Goal: Find specific page/section: Find specific page/section

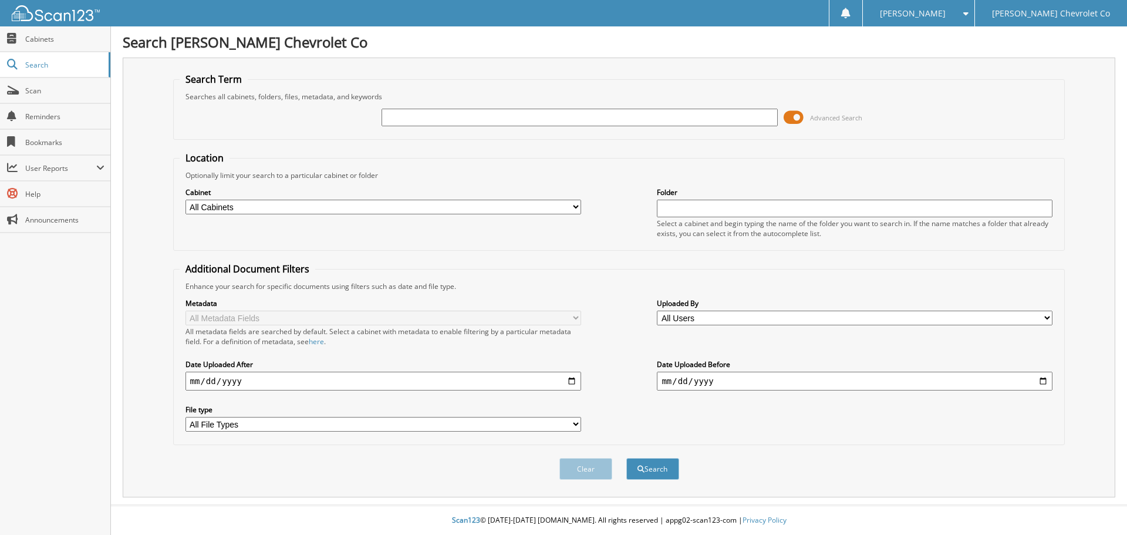
click at [491, 123] on input "text" at bounding box center [580, 118] width 396 height 18
type input "[PERSON_NAME]"
click at [626, 458] on button "Search" at bounding box center [652, 469] width 53 height 22
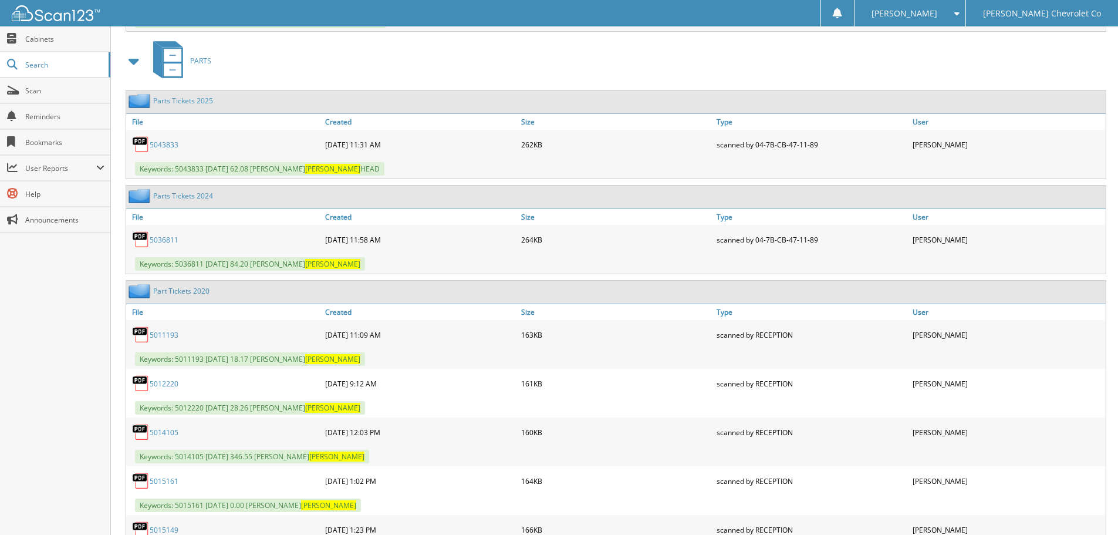
scroll to position [6339, 0]
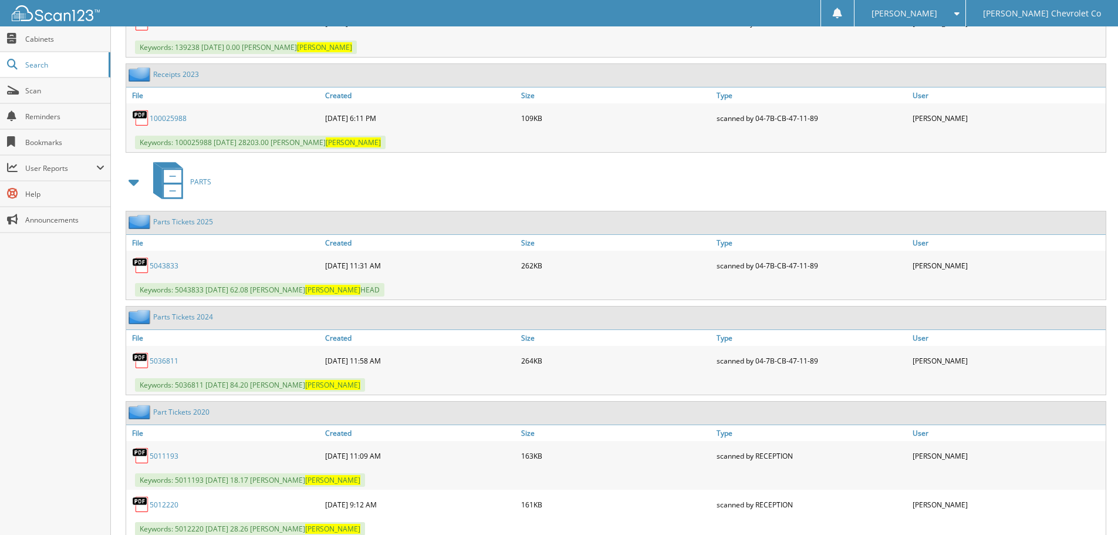
click at [130, 180] on span at bounding box center [134, 181] width 16 height 21
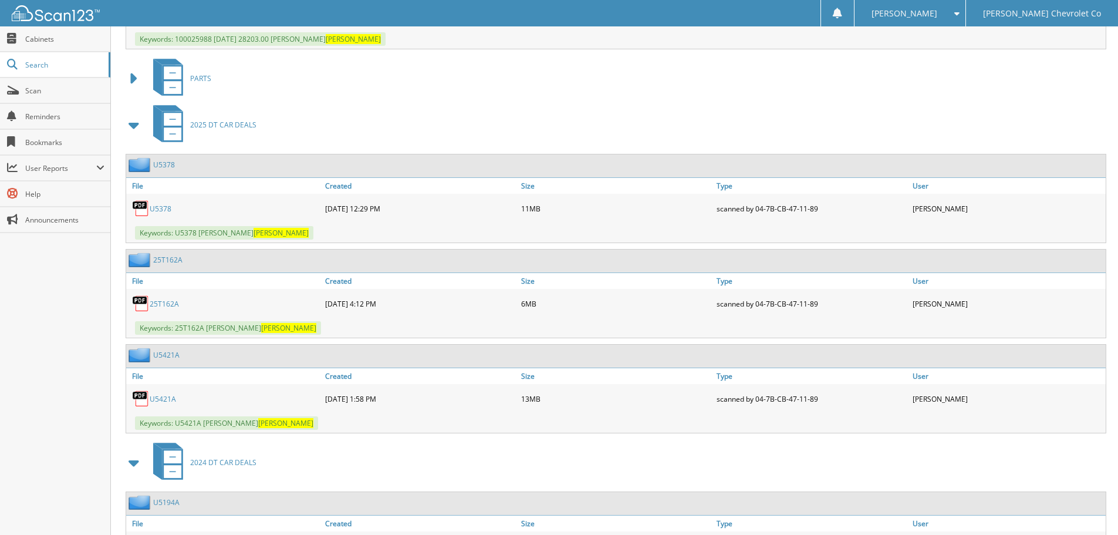
scroll to position [6456, 0]
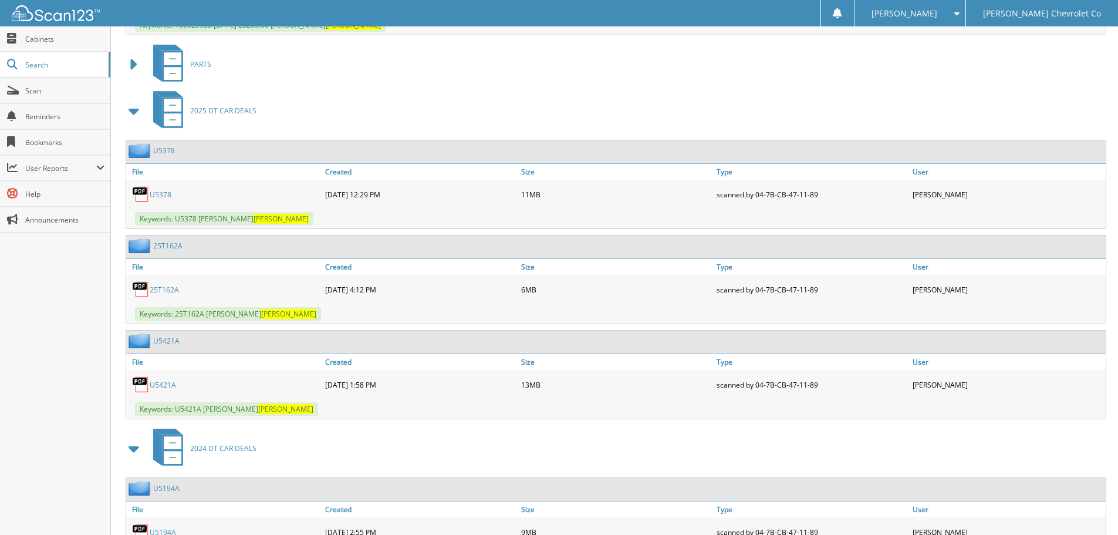
click at [166, 384] on link "U5421A" at bounding box center [163, 385] width 26 height 10
click at [78, 97] on link "Scan" at bounding box center [55, 90] width 110 height 25
